Goal: Task Accomplishment & Management: Manage account settings

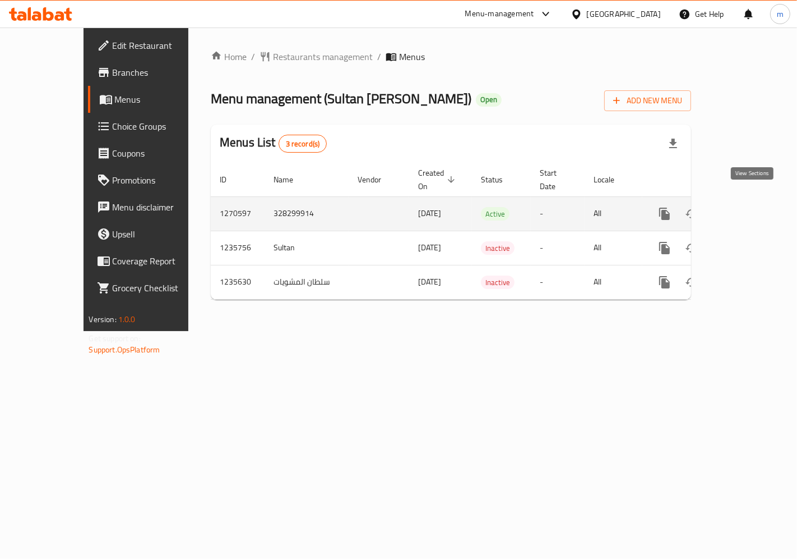
click at [746, 209] on link "enhanced table" at bounding box center [745, 213] width 27 height 27
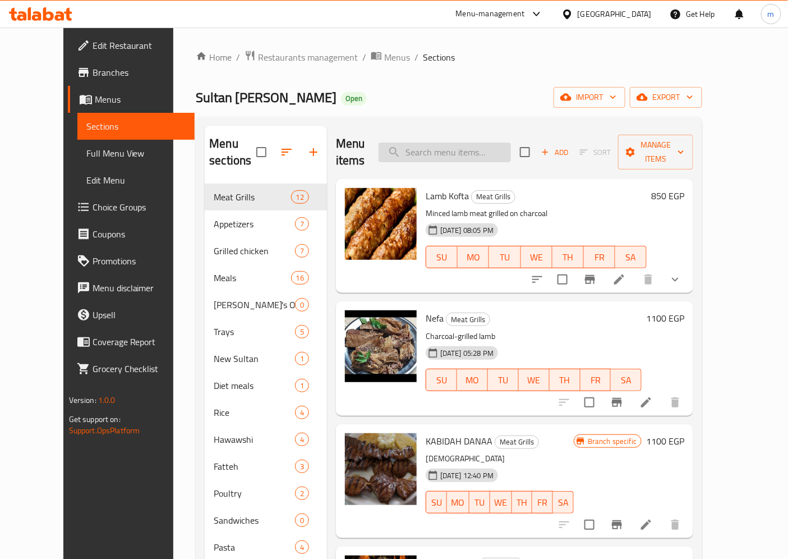
click at [455, 147] on input "search" at bounding box center [445, 152] width 132 height 20
paste input "Mixed Mahshi"
type input "Mixed Mahshi"
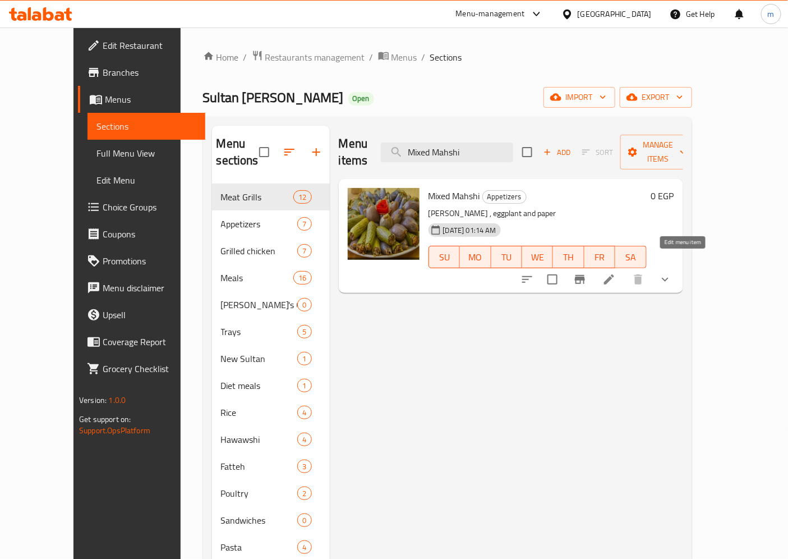
click at [614, 274] on icon at bounding box center [609, 279] width 10 height 10
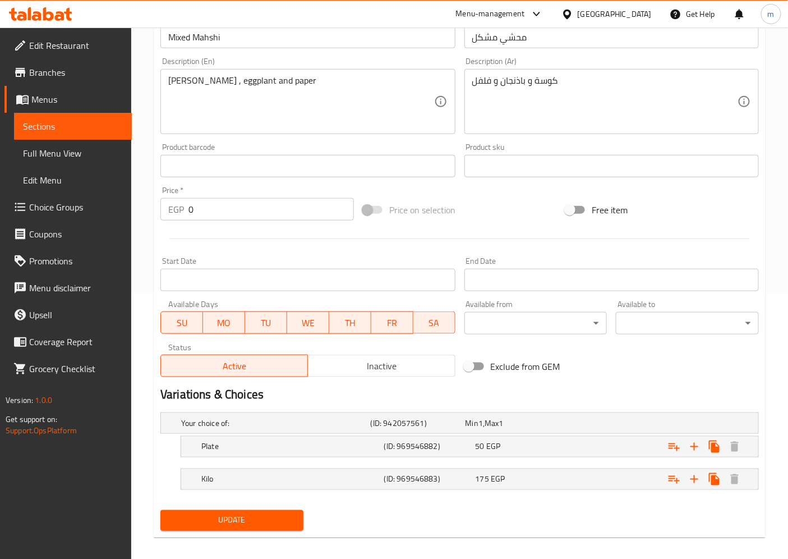
scroll to position [275, 0]
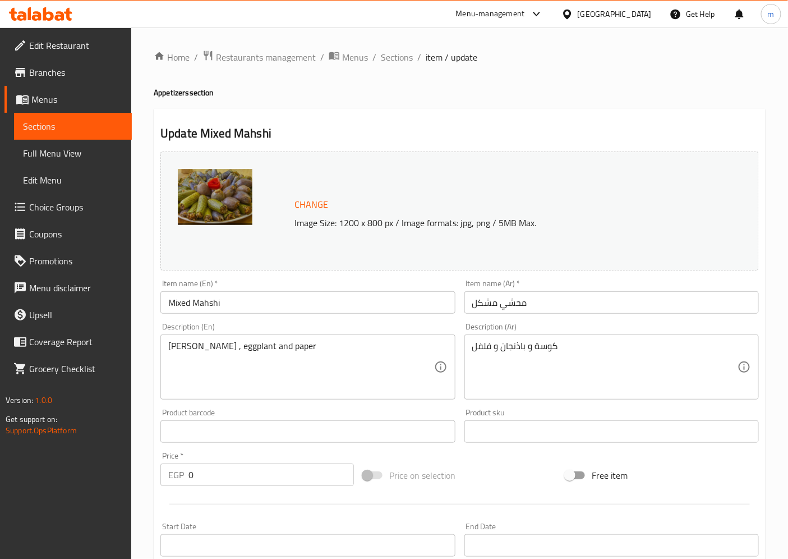
click at [64, 119] on span "Sections" at bounding box center [73, 125] width 100 height 13
